Goal: Transaction & Acquisition: Purchase product/service

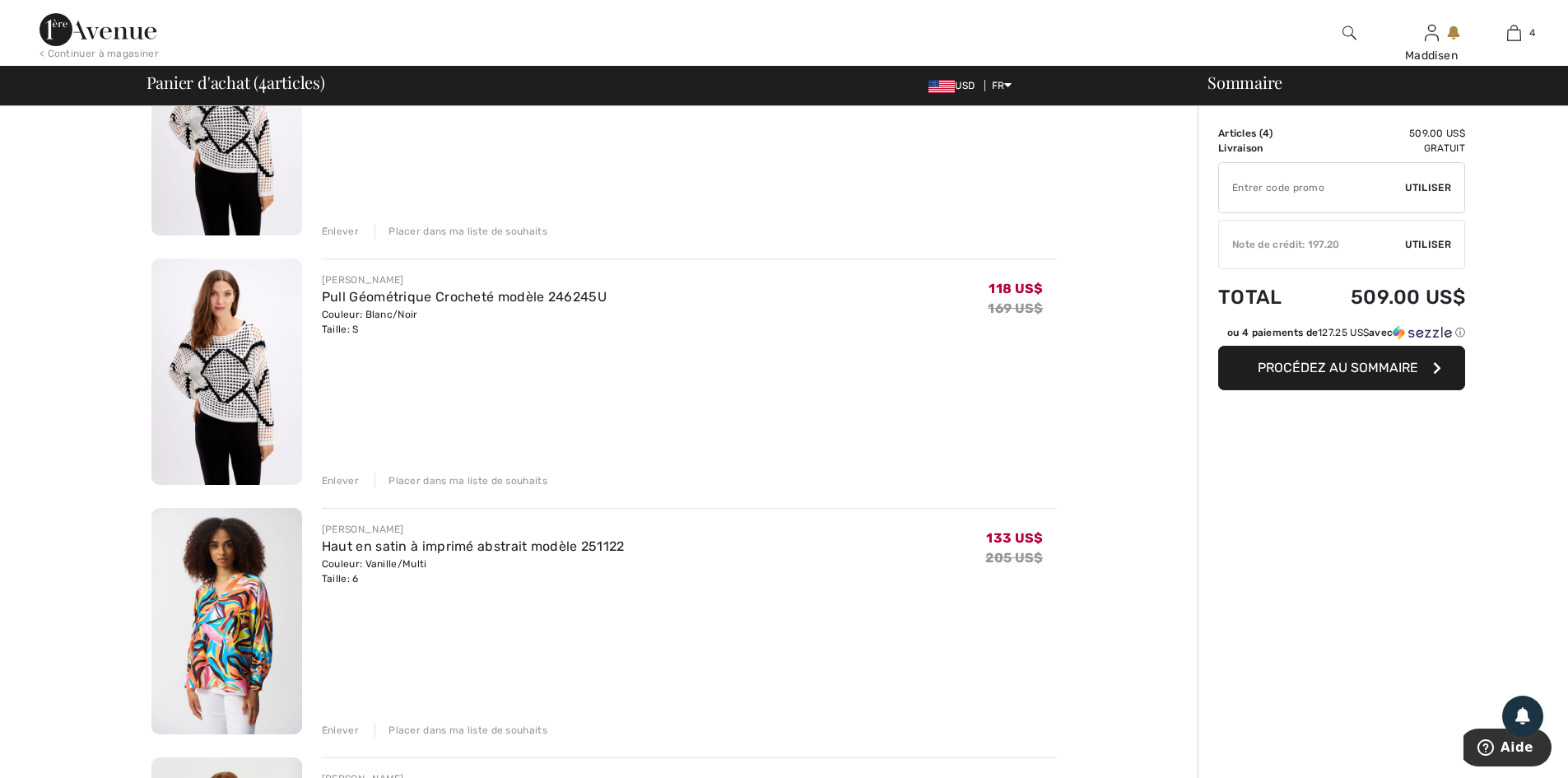
scroll to position [164, 0]
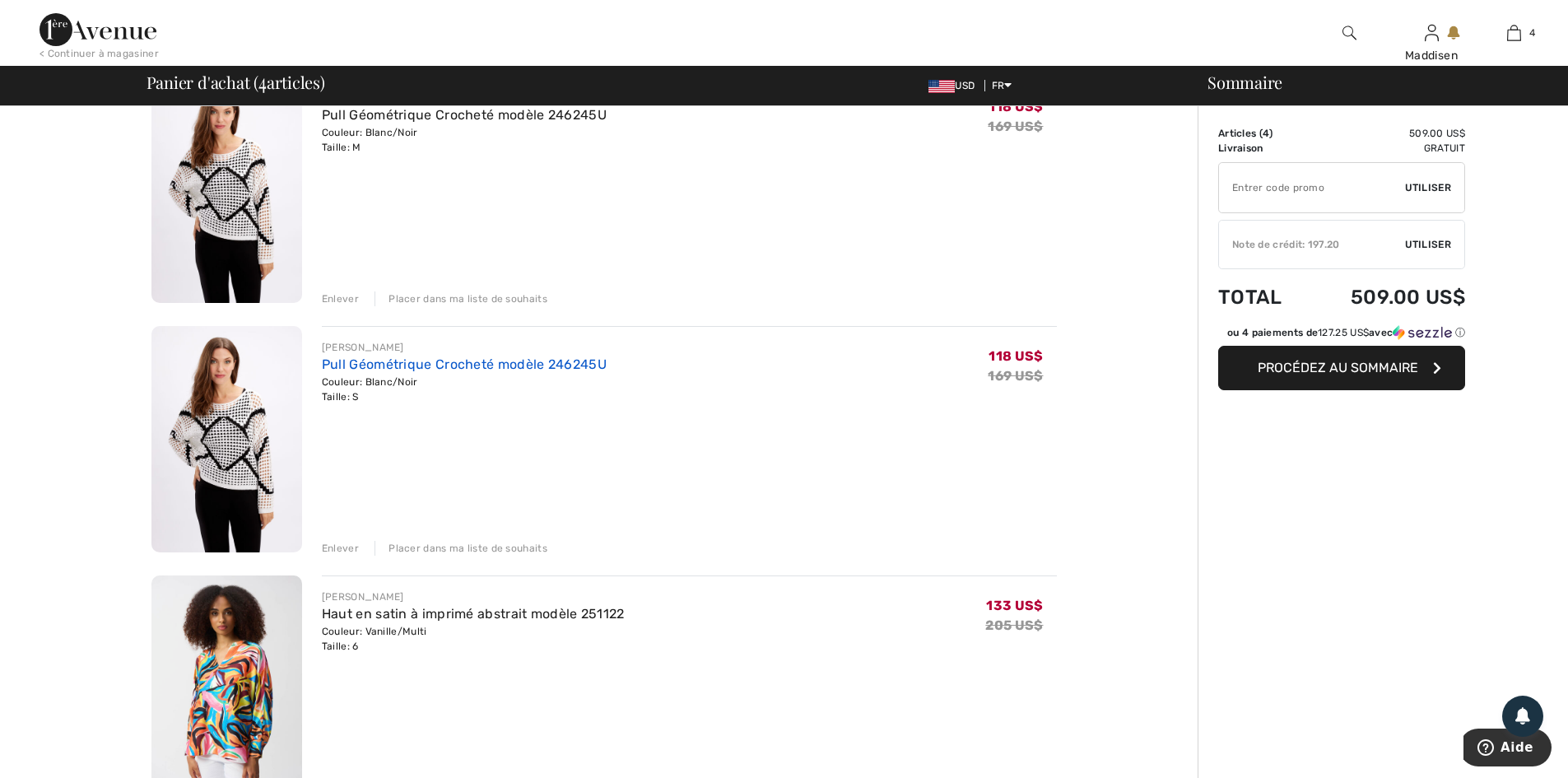
click at [387, 364] on link "Pull Géométrique Crocheté modèle 246245U" at bounding box center [464, 364] width 284 height 16
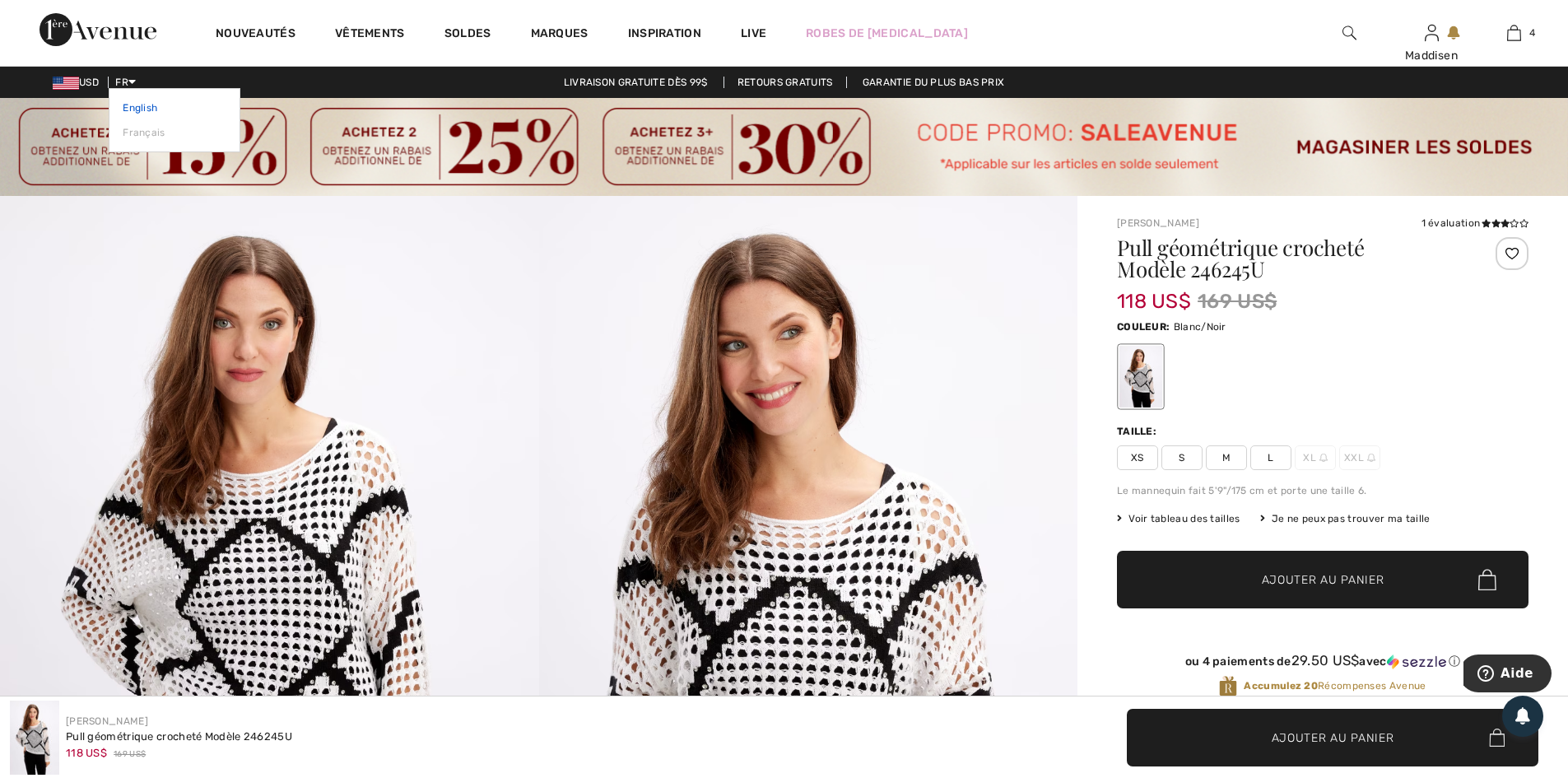
click at [153, 108] on link "English" at bounding box center [174, 107] width 103 height 25
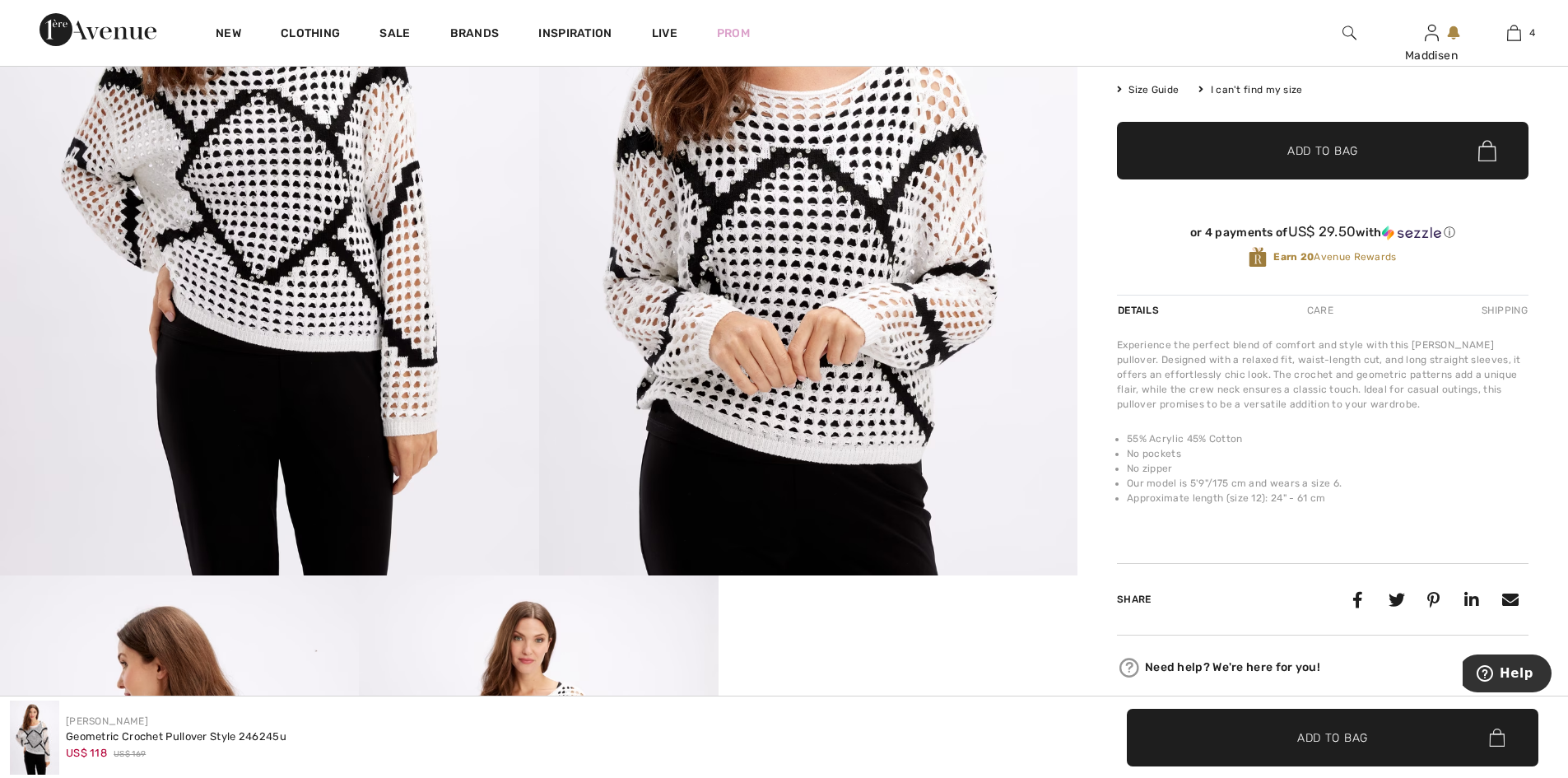
scroll to position [330, 0]
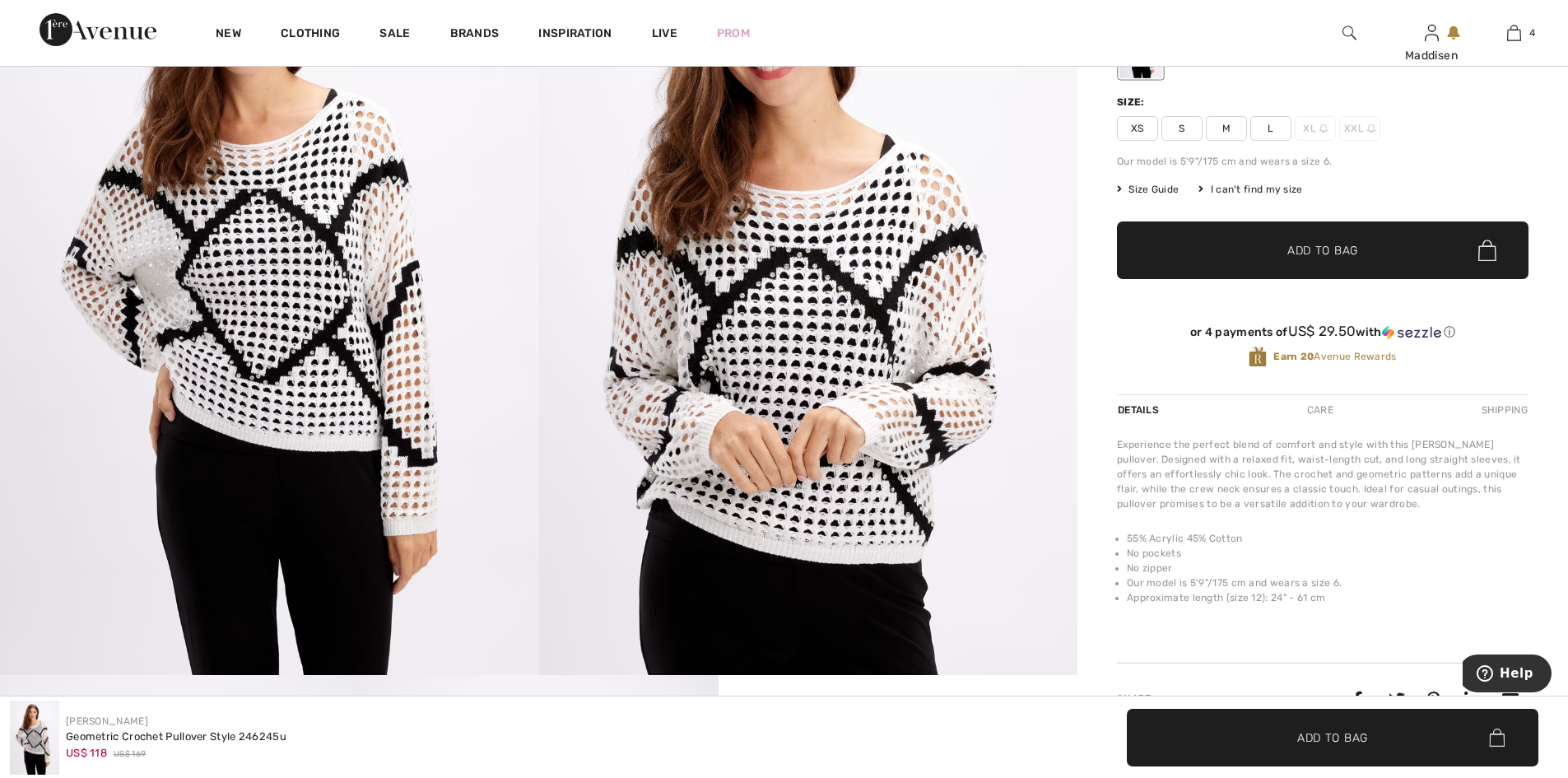
click at [1148, 185] on span "Size Guide" at bounding box center [1148, 189] width 62 height 15
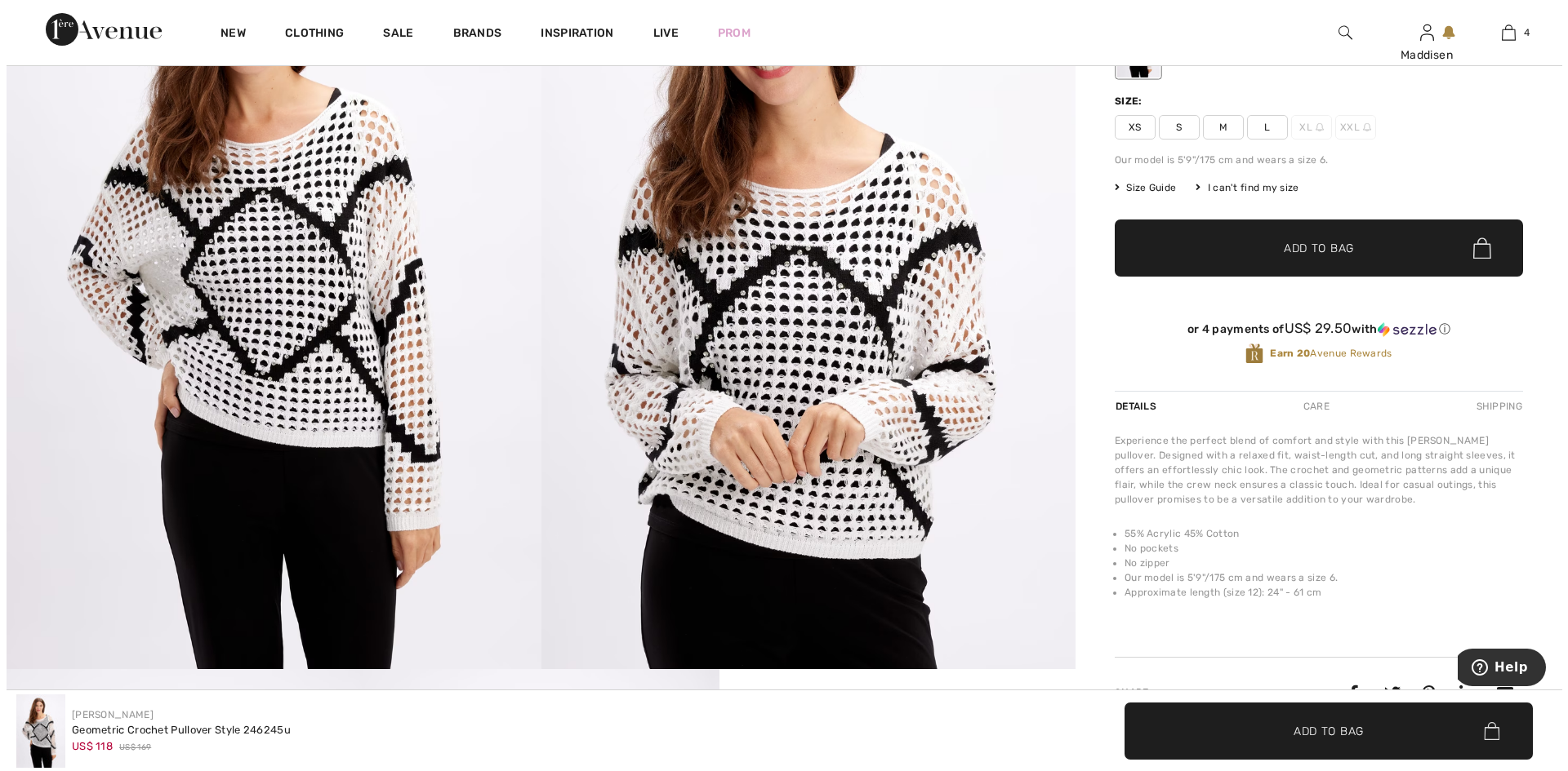
scroll to position [327, 0]
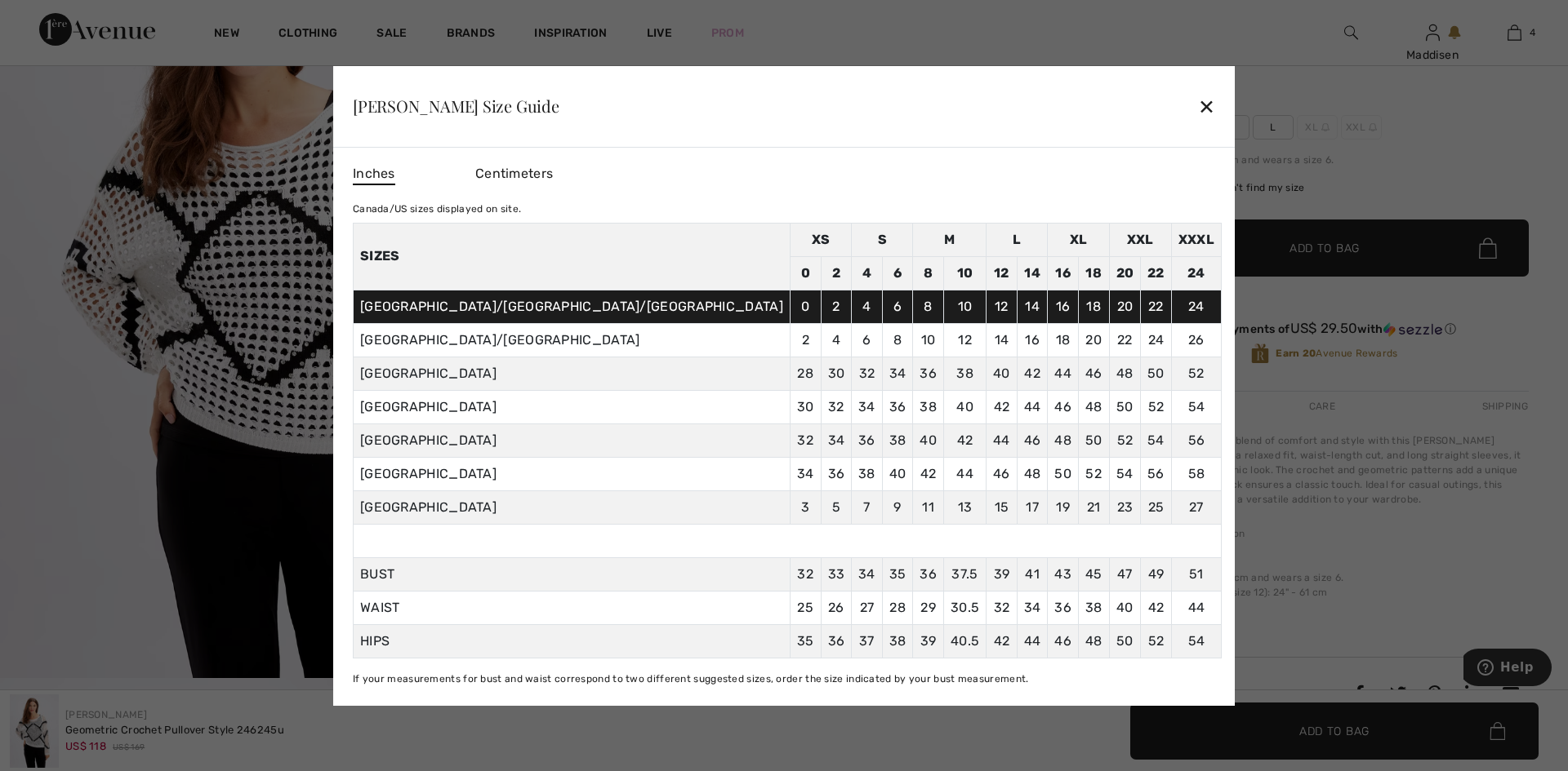
click at [1198, 101] on div "✕" at bounding box center [1207, 105] width 18 height 34
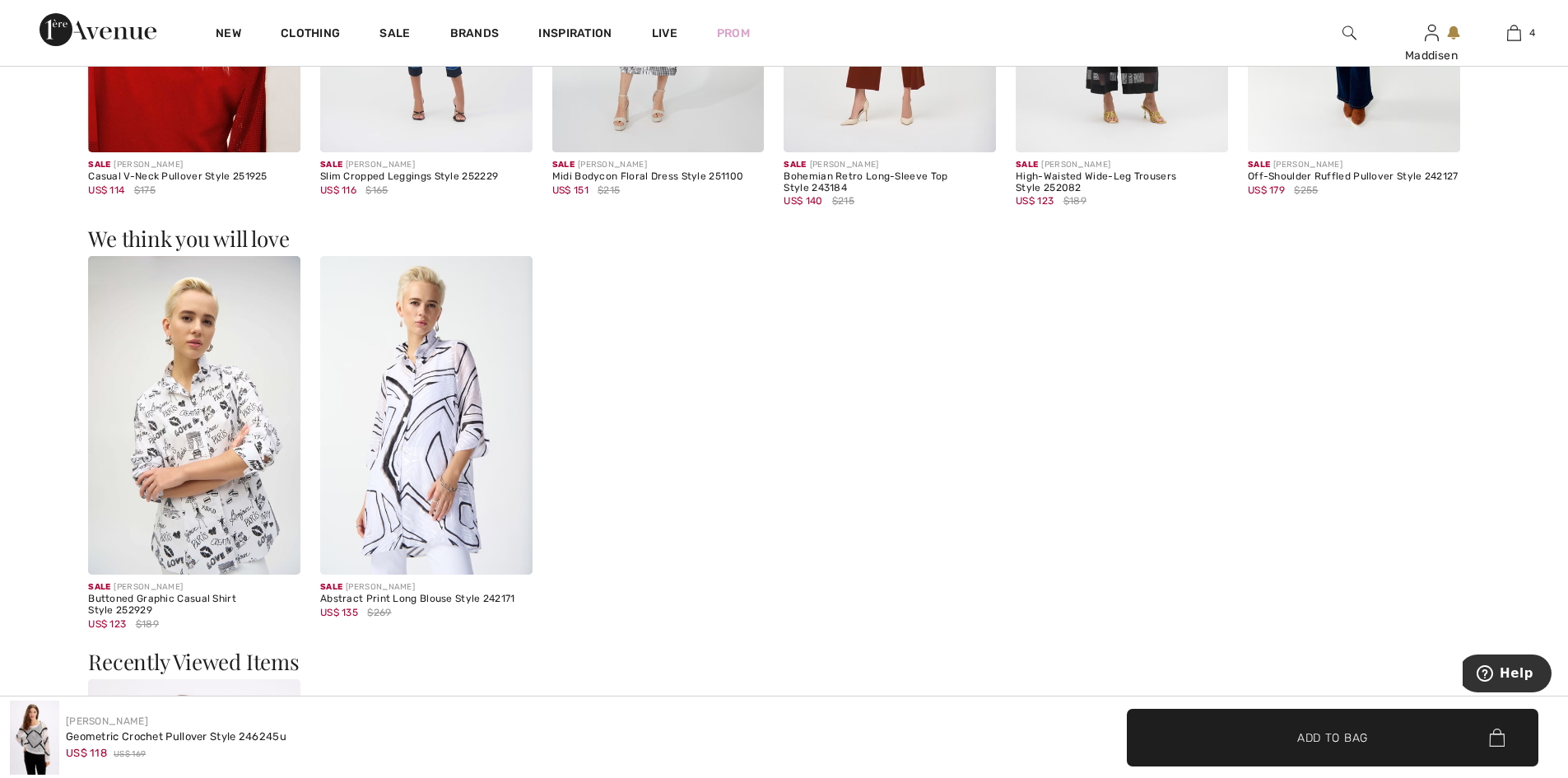
scroll to position [1729, 0]
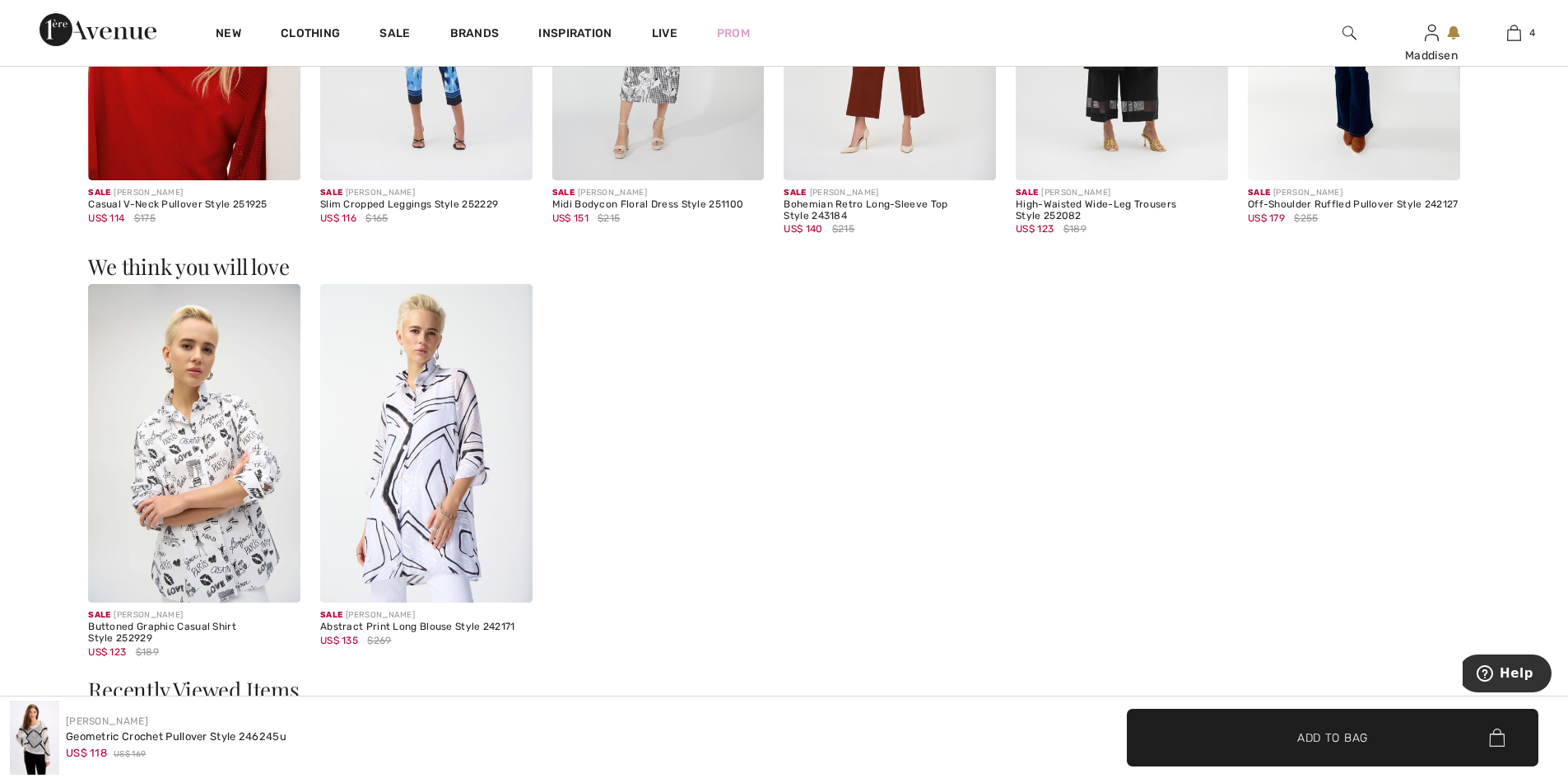
click at [420, 458] on img at bounding box center [426, 444] width 213 height 319
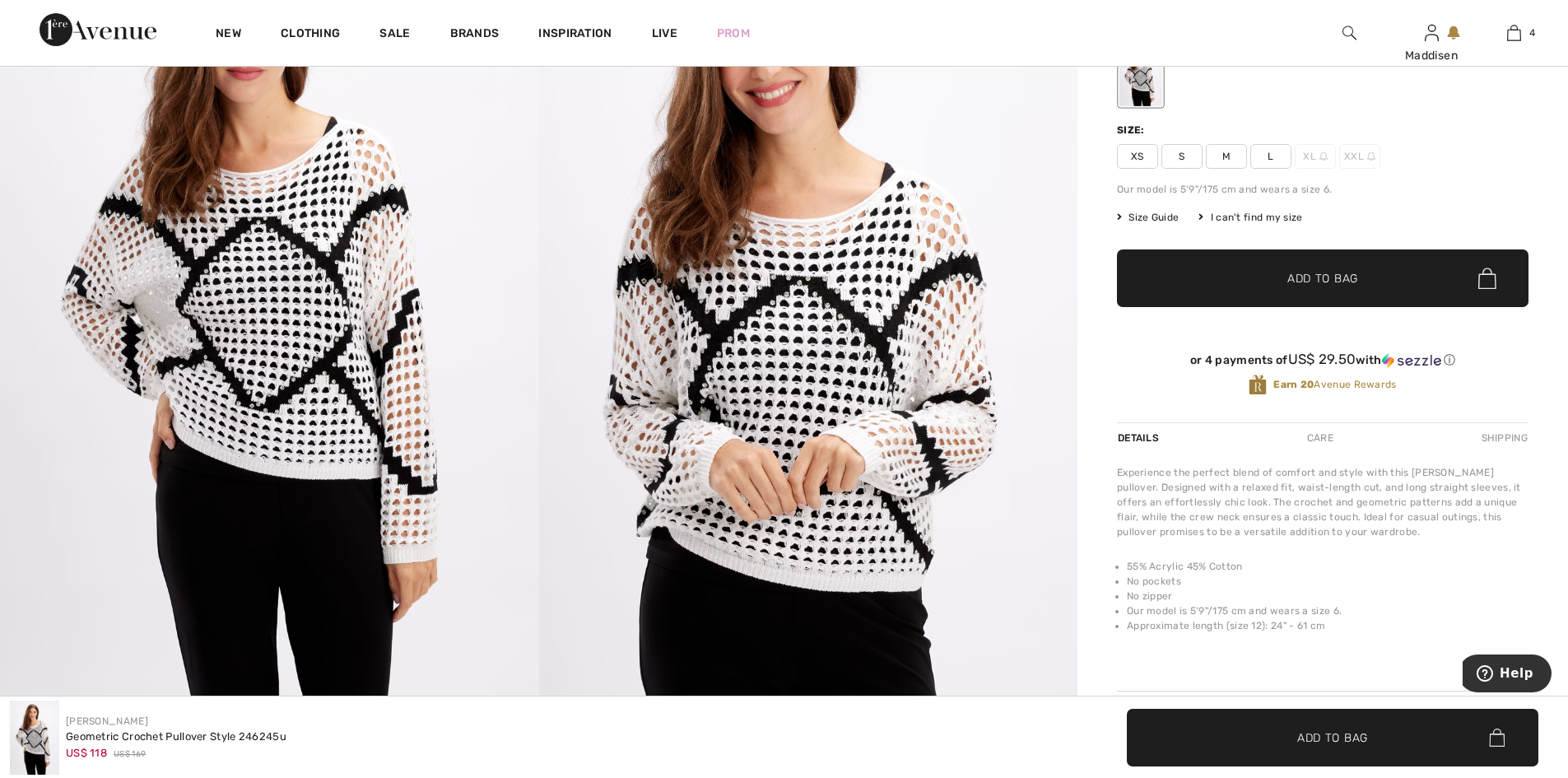
scroll to position [247, 0]
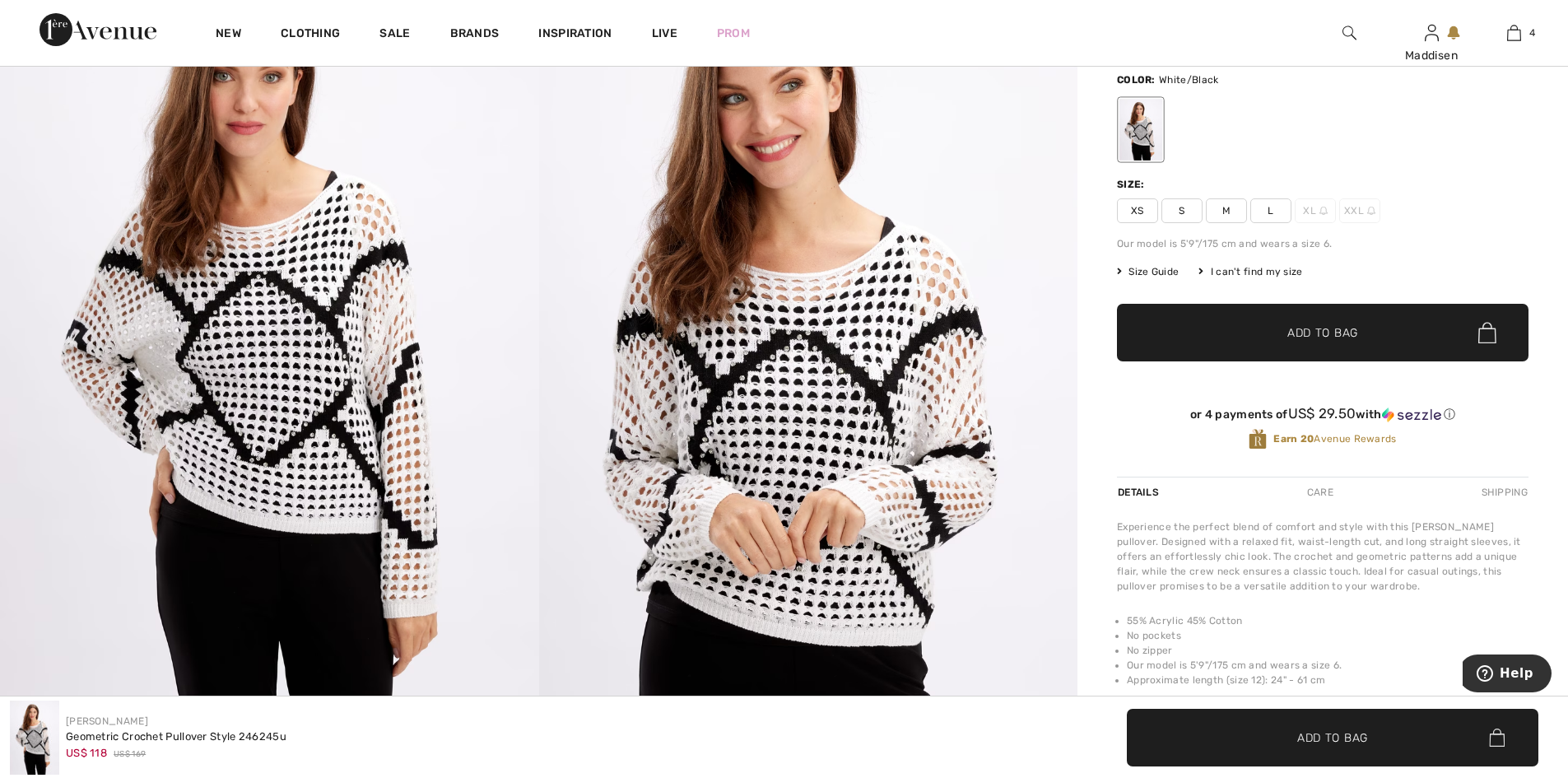
click at [763, 432] on img at bounding box center [809, 353] width 539 height 809
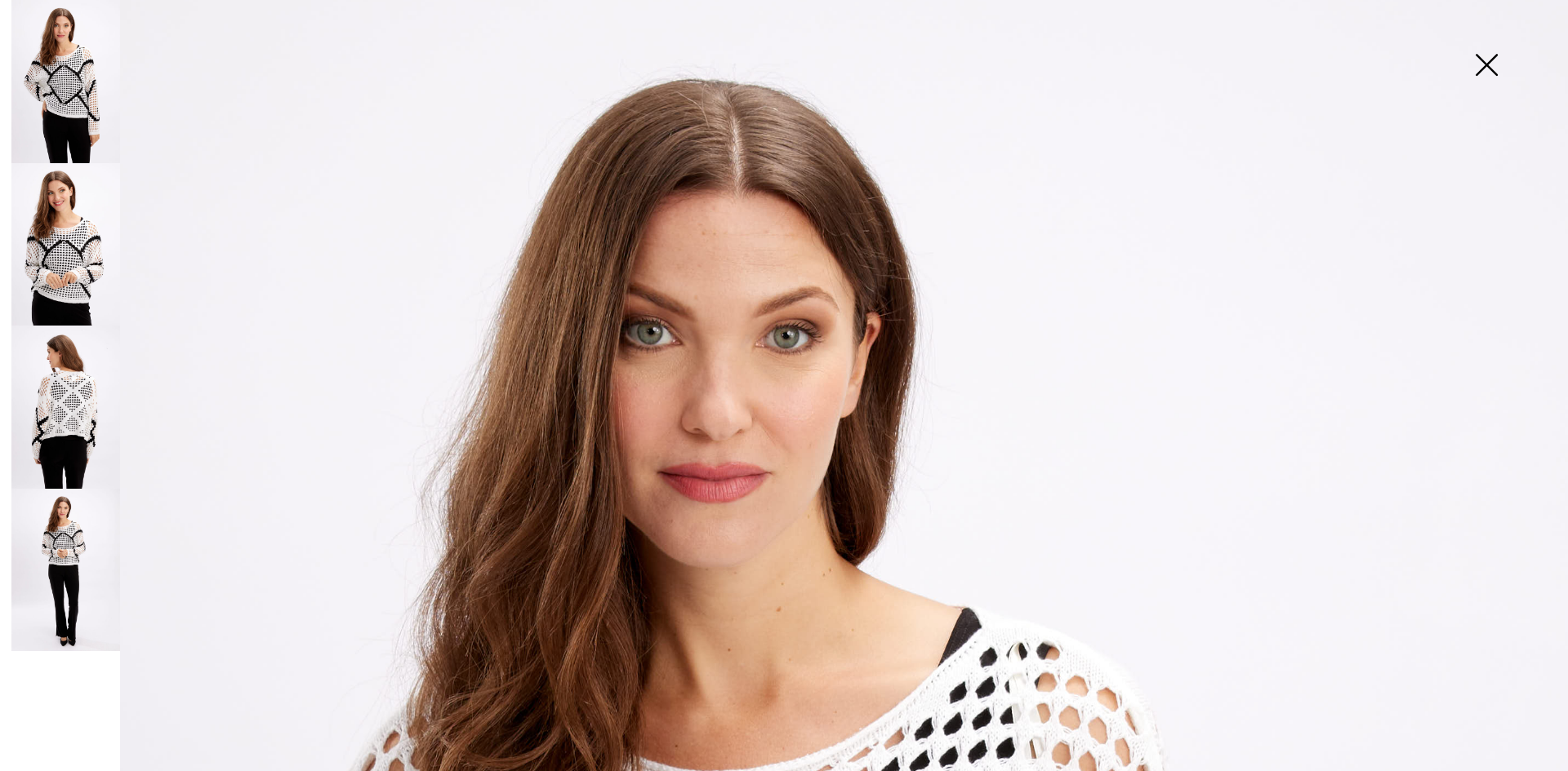
scroll to position [0, 0]
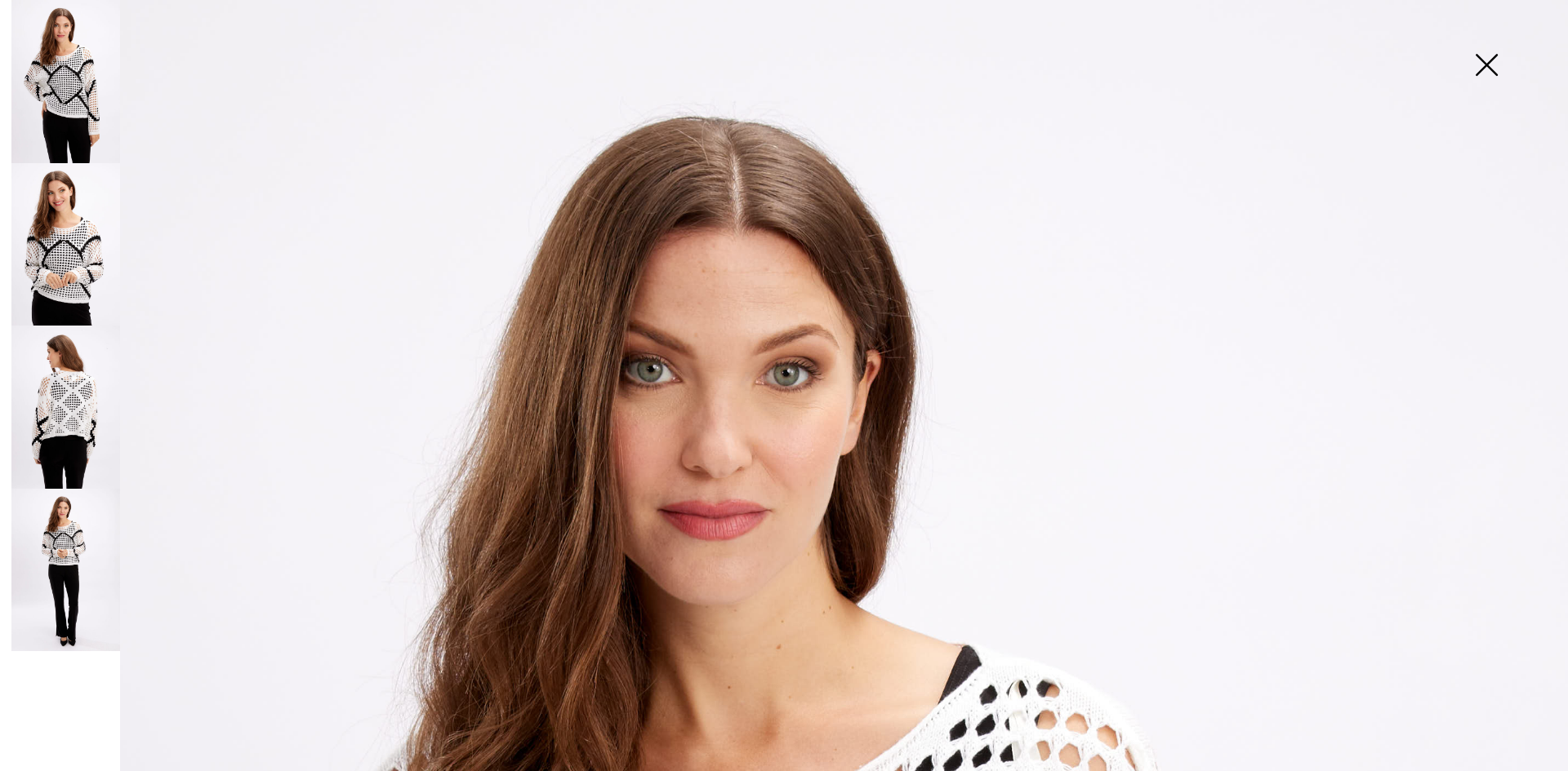
click at [1475, 67] on img at bounding box center [1486, 66] width 82 height 84
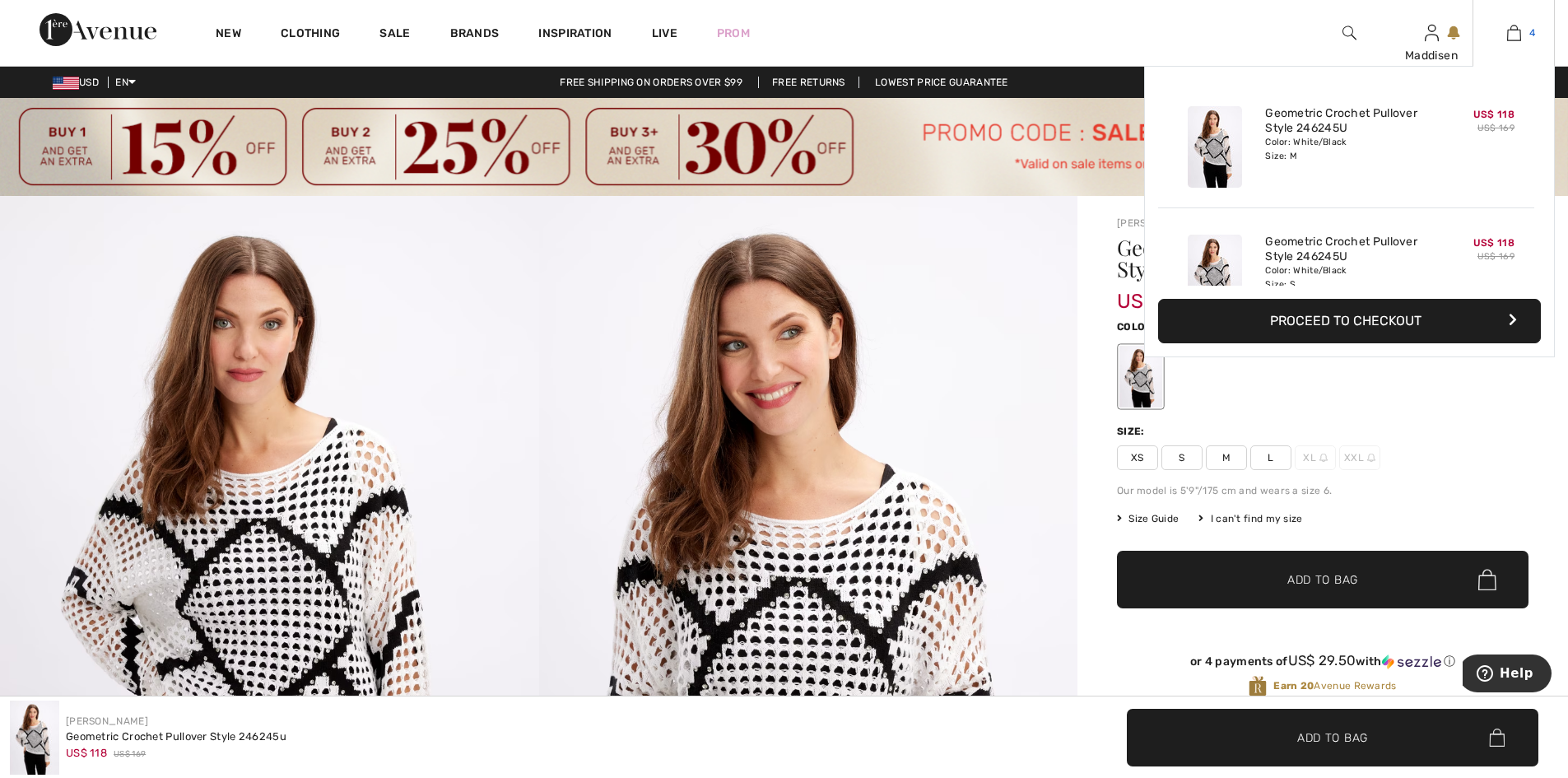
click at [1506, 33] on link "4" at bounding box center [1514, 32] width 81 height 20
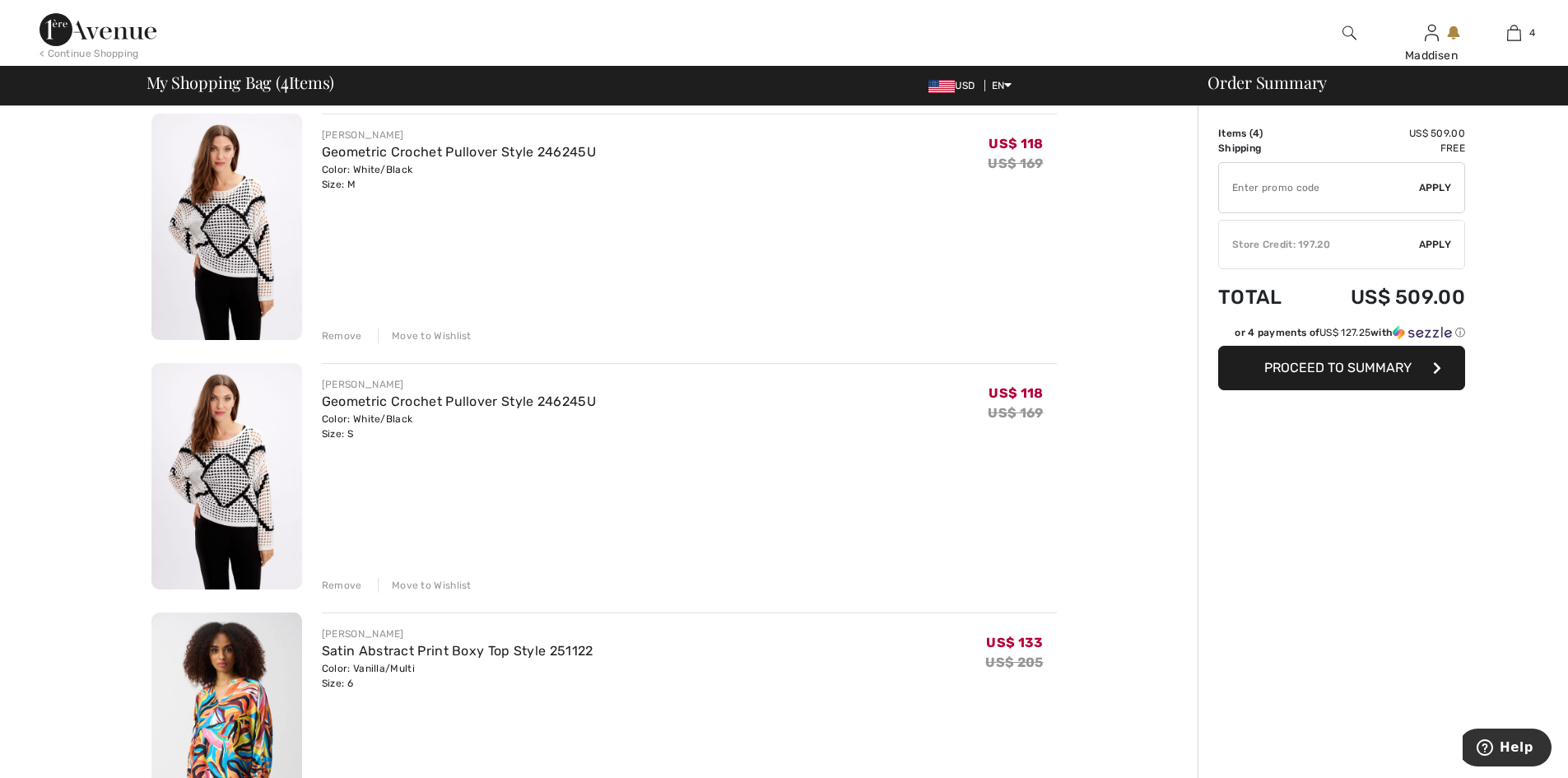
scroll to position [164, 0]
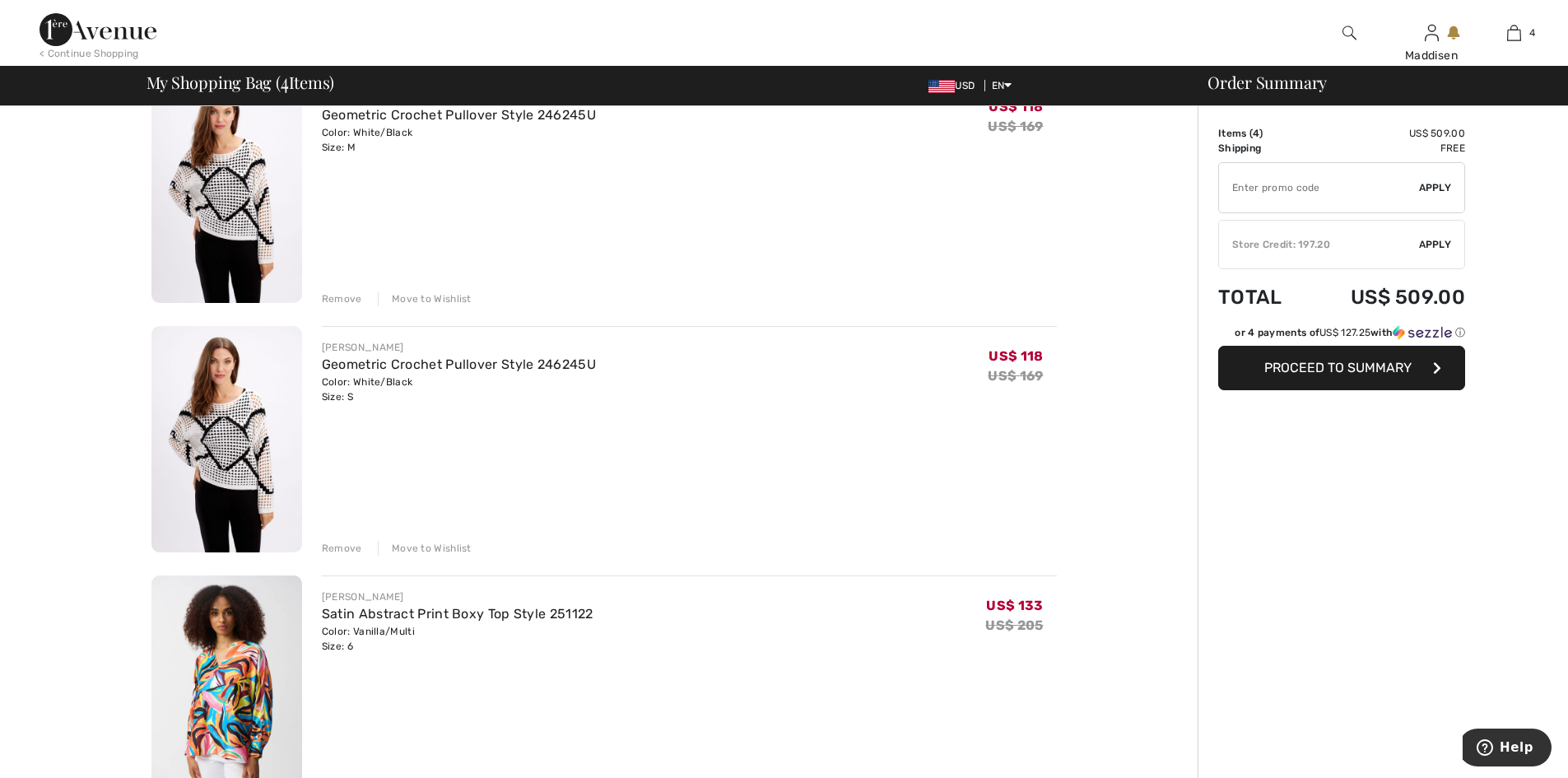
click at [339, 298] on div "Remove" at bounding box center [342, 298] width 40 height 15
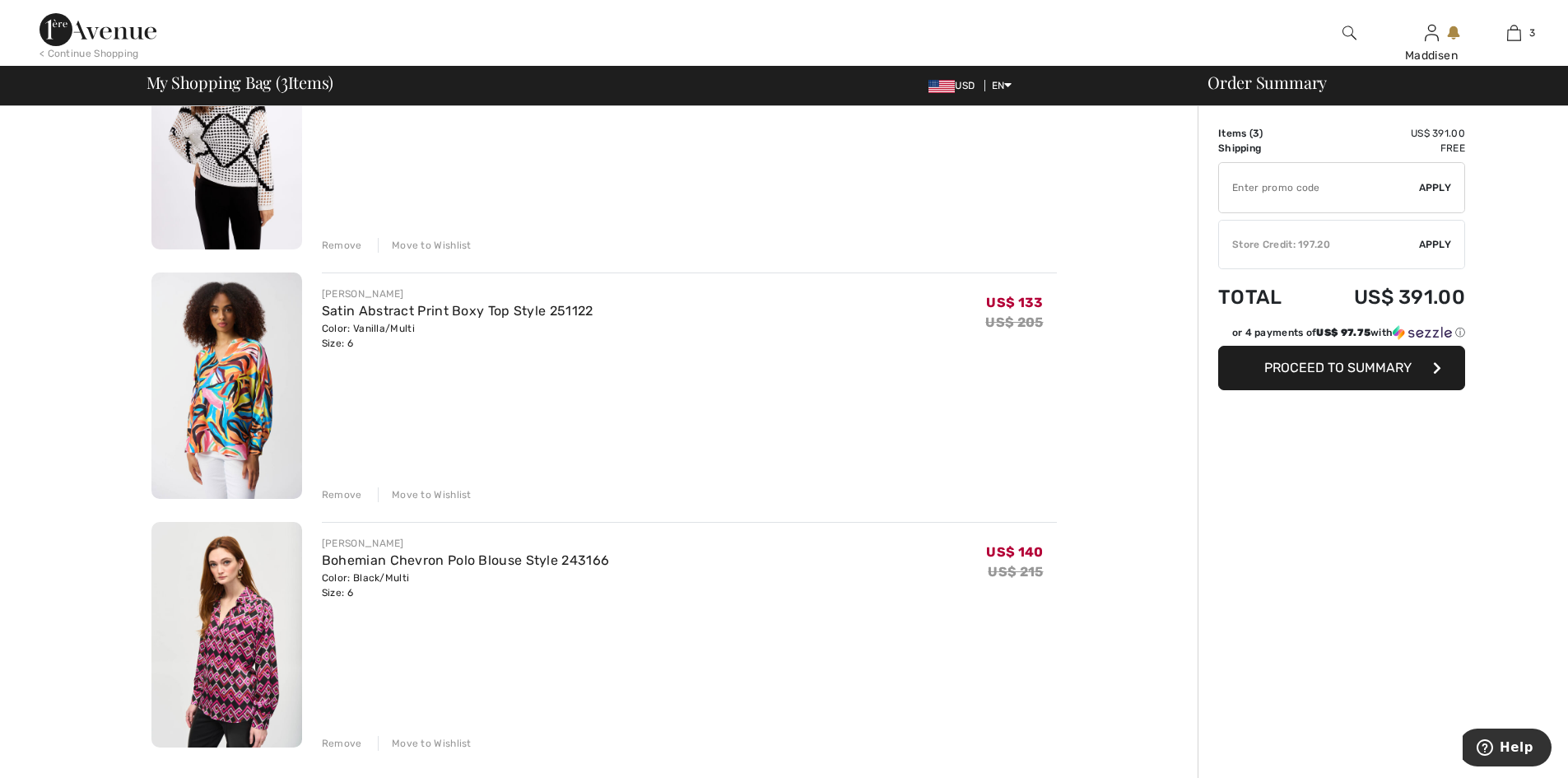
scroll to position [247, 0]
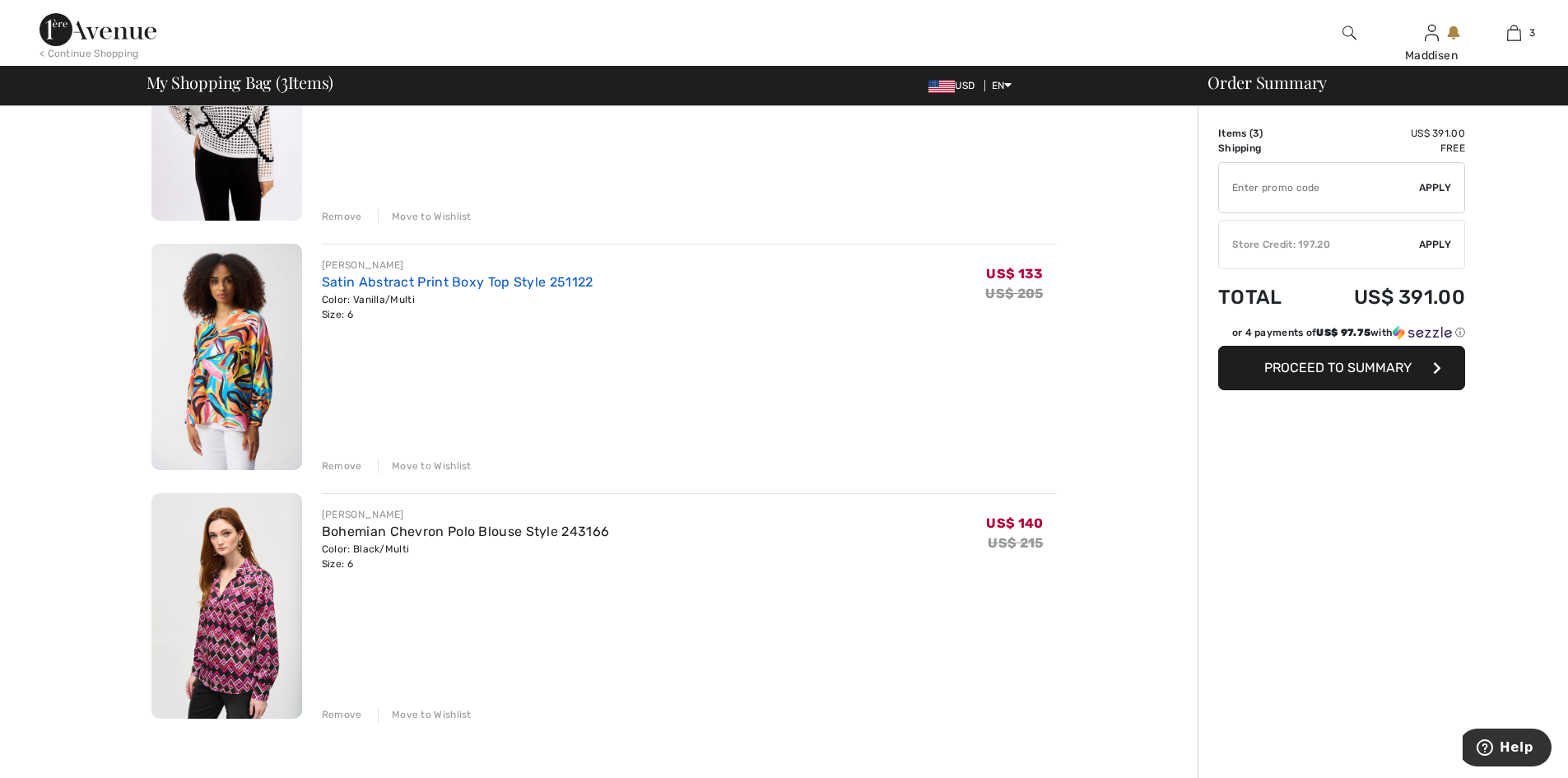
click at [420, 284] on link "Satin Abstract Print Boxy Top Style 251122" at bounding box center [458, 283] width 272 height 16
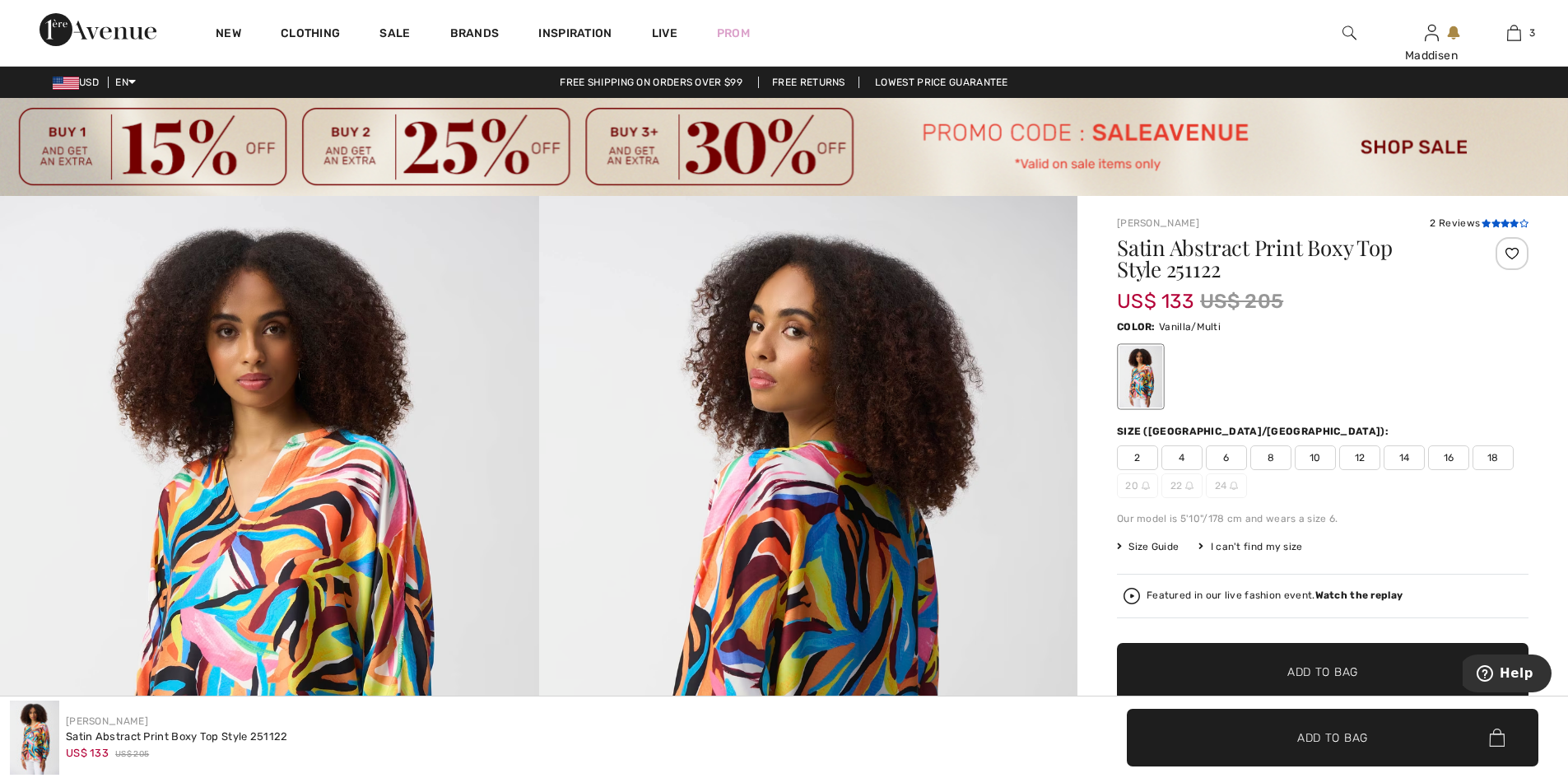
click at [1501, 222] on icon at bounding box center [1505, 223] width 9 height 8
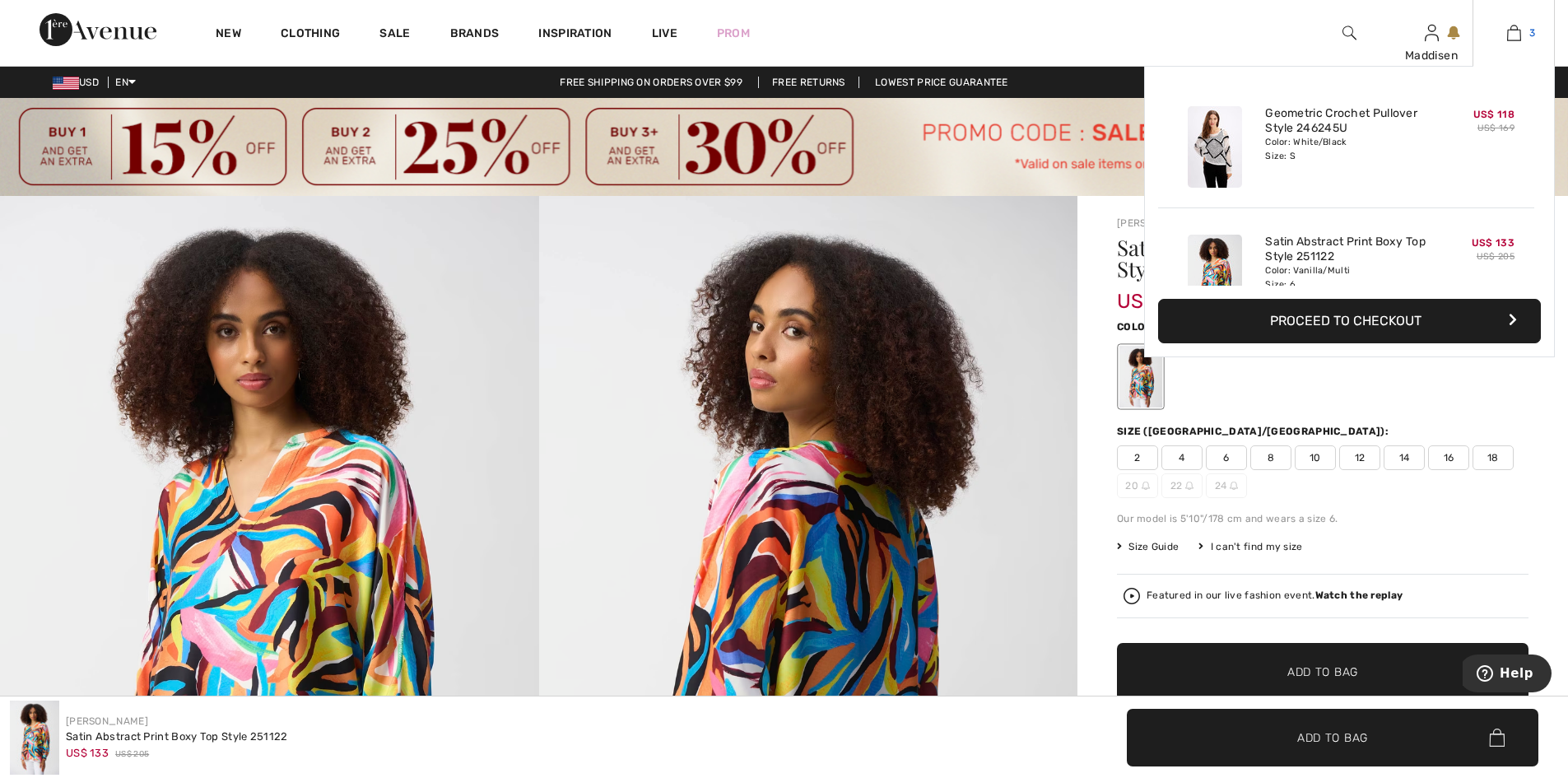
click at [1514, 37] on img at bounding box center [1514, 32] width 14 height 20
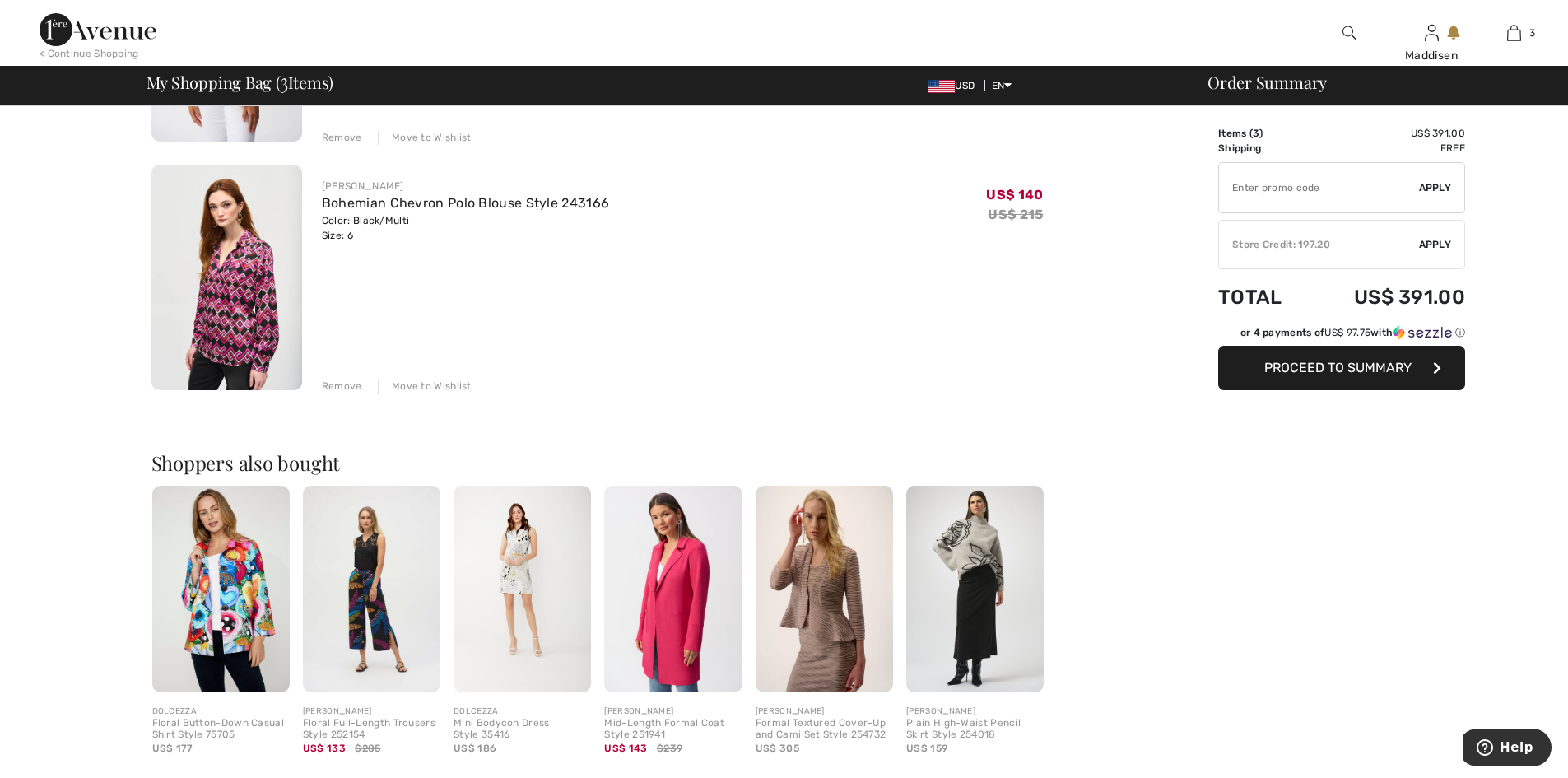
scroll to position [576, 0]
click at [382, 204] on link "Bohemian Chevron Polo Blouse Style 243166" at bounding box center [466, 202] width 287 height 16
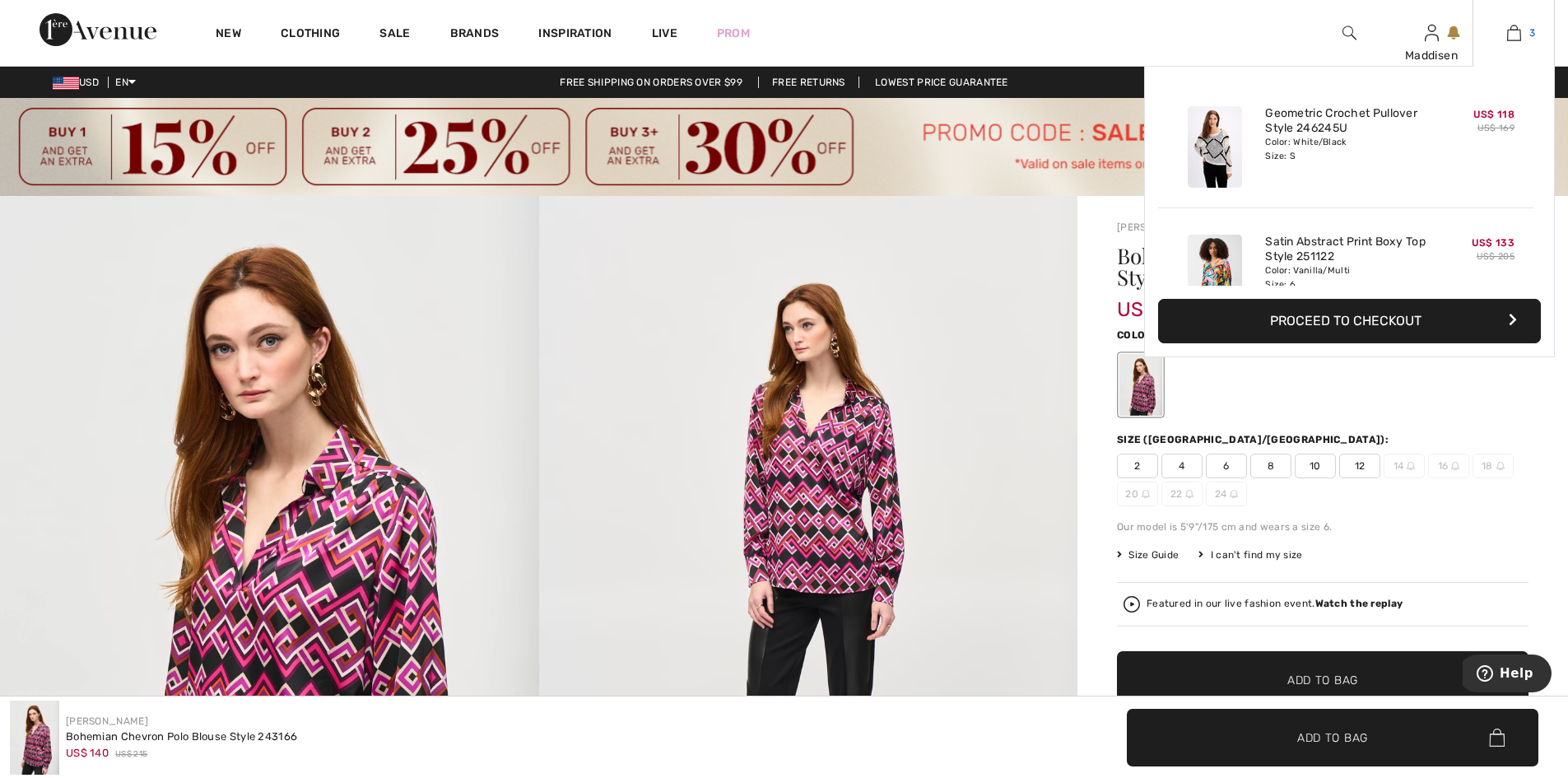
click at [1508, 35] on img at bounding box center [1514, 32] width 14 height 20
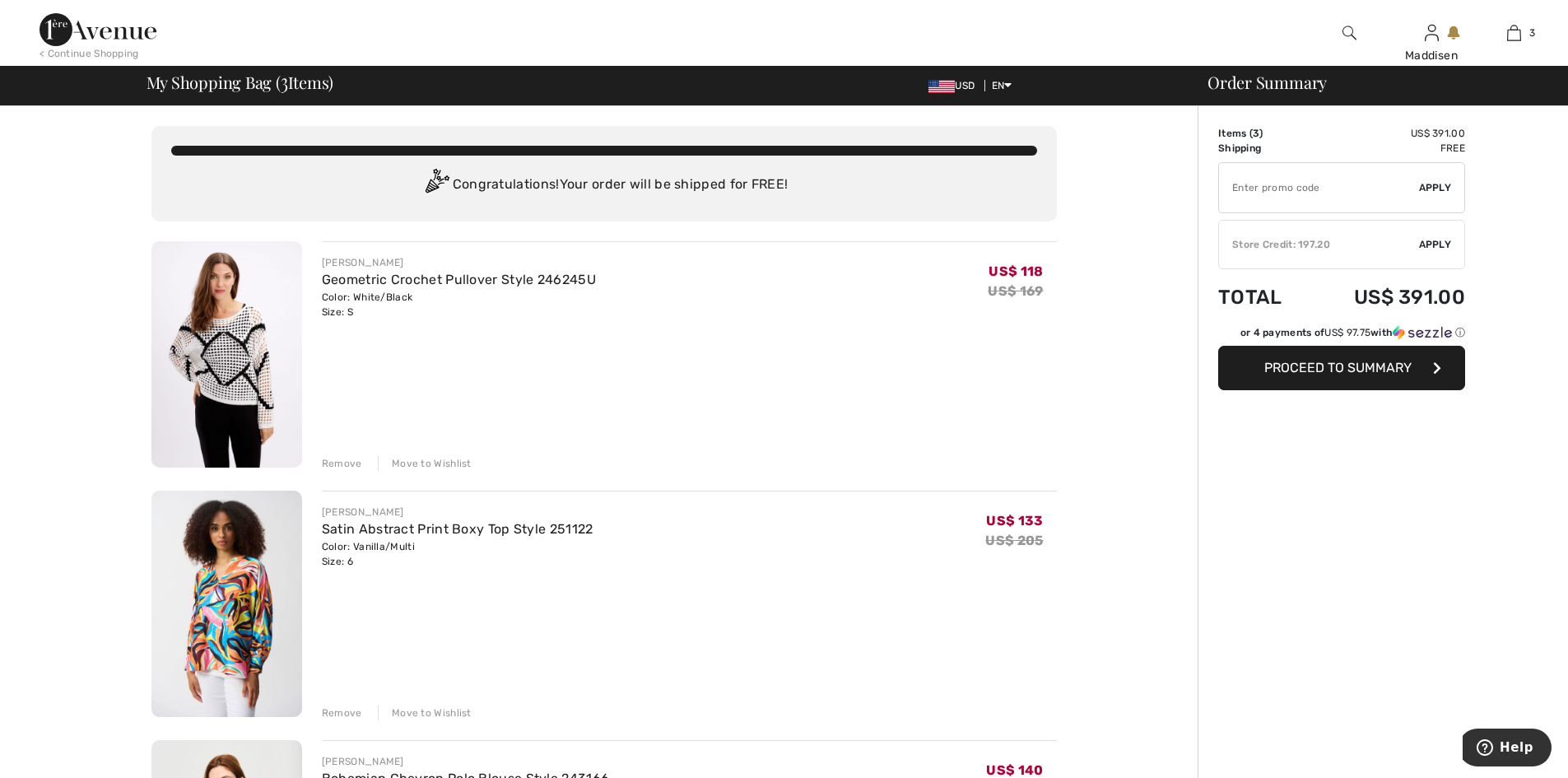
click at [1263, 184] on input "TEXT" at bounding box center [1319, 188] width 200 height 49
click at [391, 278] on link "Geometric Crochet Pullover Style 246245U" at bounding box center [459, 280] width 275 height 16
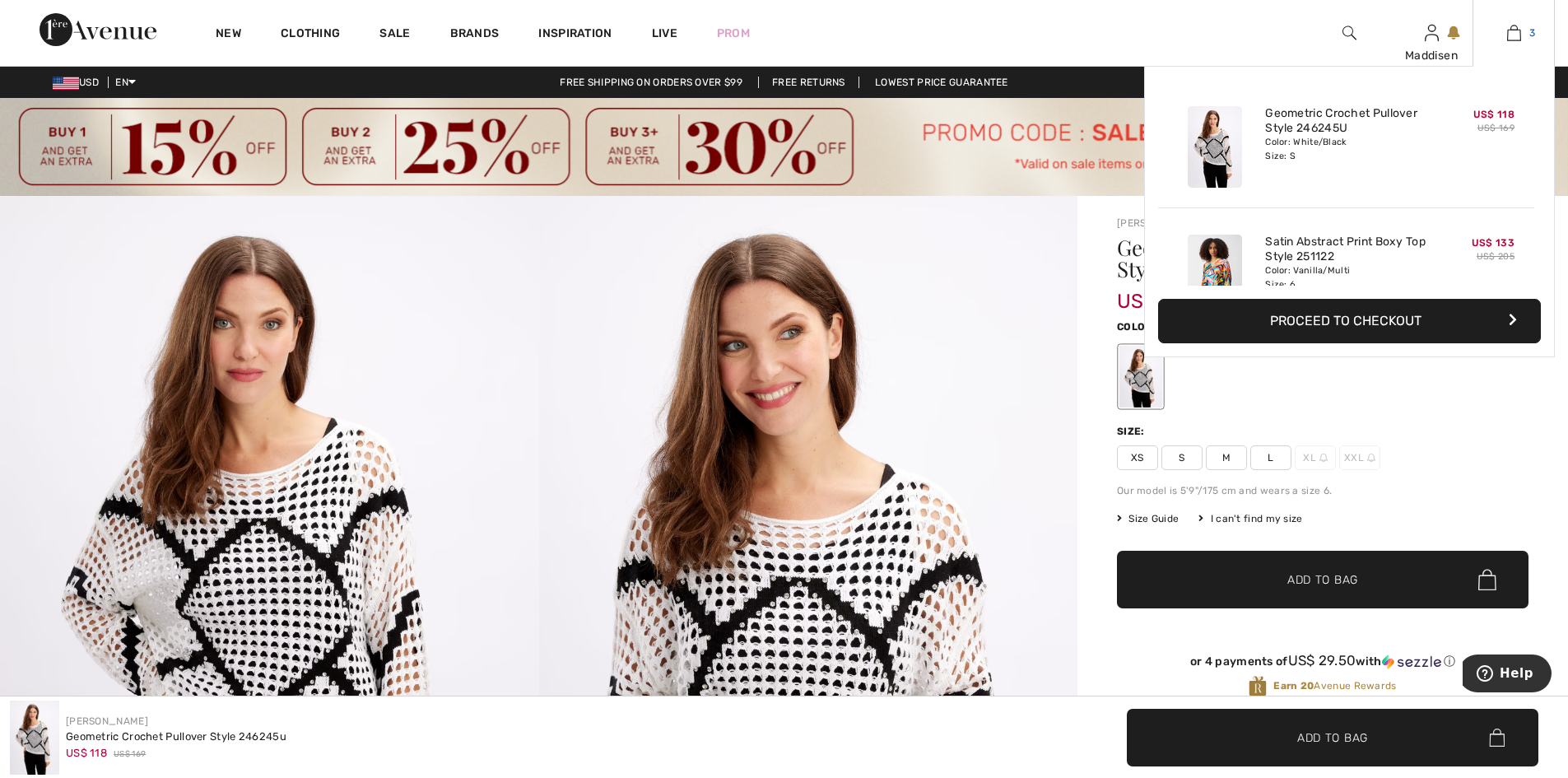
click at [1516, 35] on img at bounding box center [1514, 32] width 14 height 20
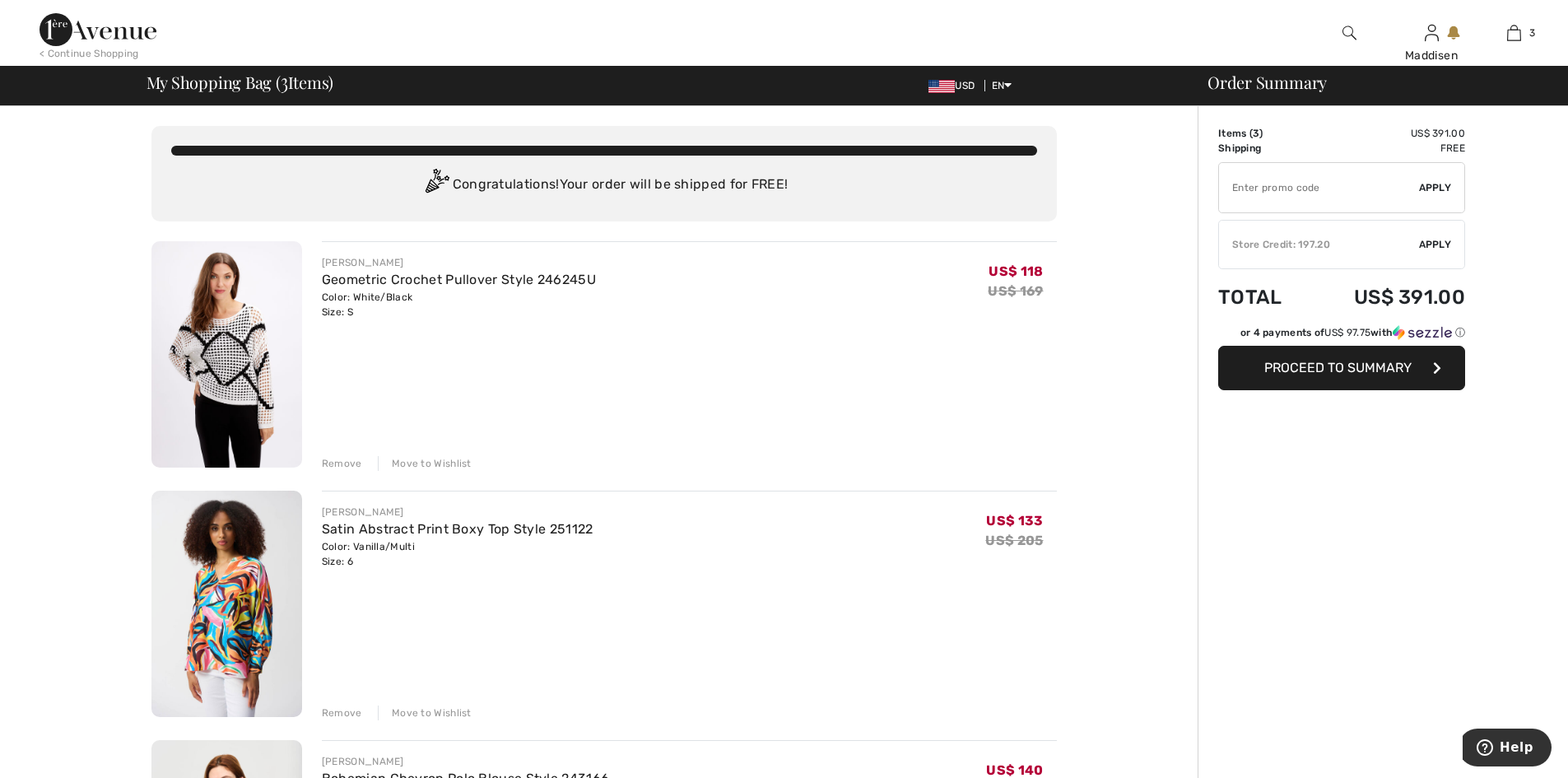
click at [1274, 200] on input "TEXT" at bounding box center [1319, 188] width 200 height 49
click at [1257, 182] on input "TEXT" at bounding box center [1319, 188] width 200 height 49
type input "SALEAVENUE"
click at [1422, 192] on span "Apply" at bounding box center [1435, 187] width 32 height 15
